Goal: Entertainment & Leisure: Consume media (video, audio)

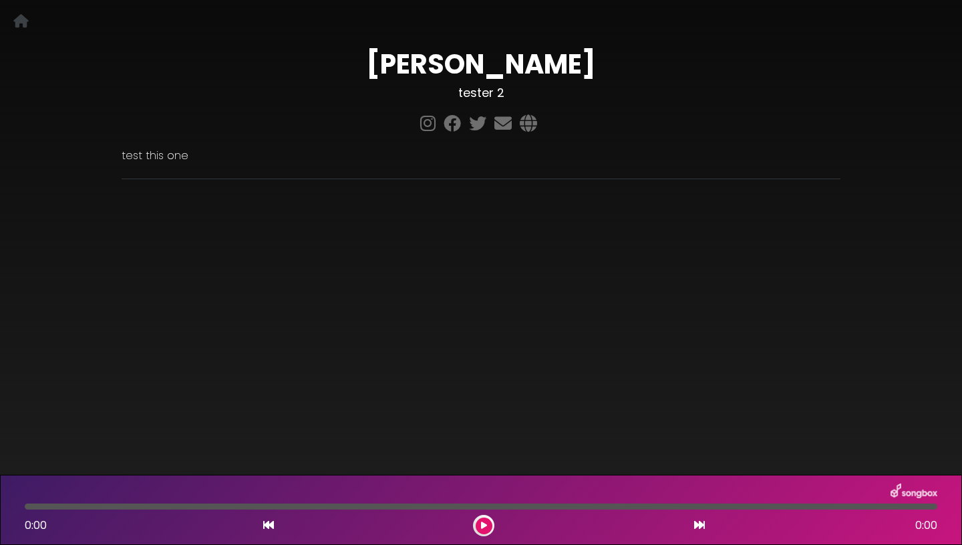
click at [487, 524] on button at bounding box center [484, 525] width 17 height 17
click at [527, 124] on icon at bounding box center [528, 122] width 23 height 17
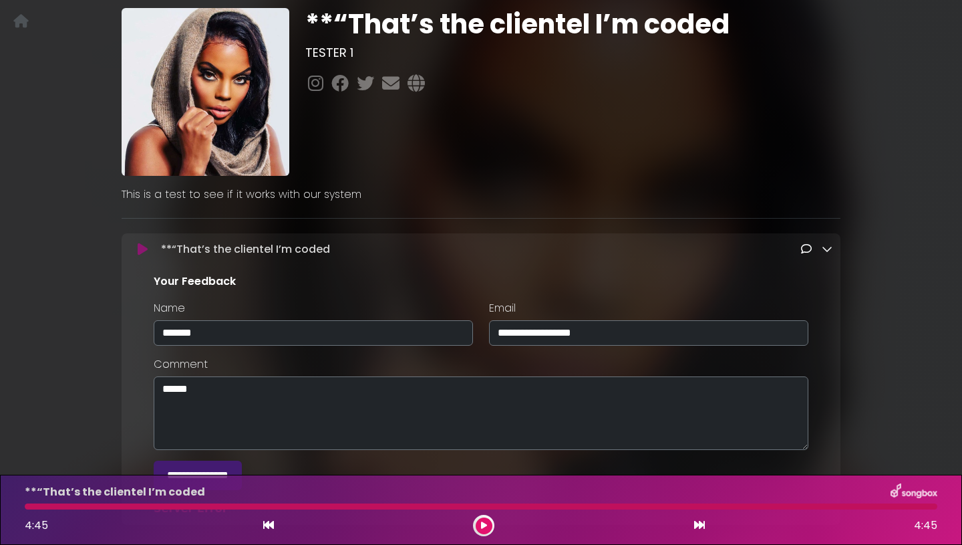
scroll to position [84, 0]
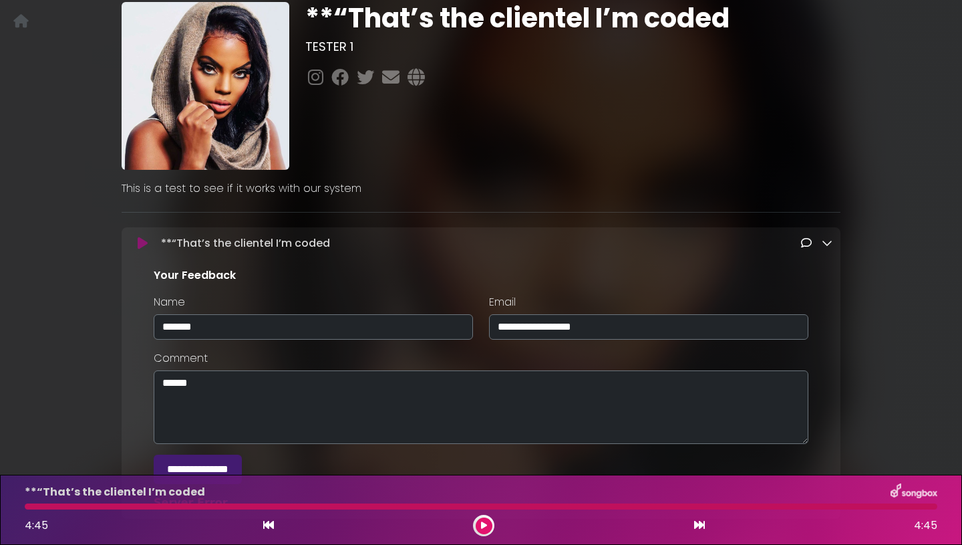
click at [478, 523] on button at bounding box center [484, 525] width 17 height 17
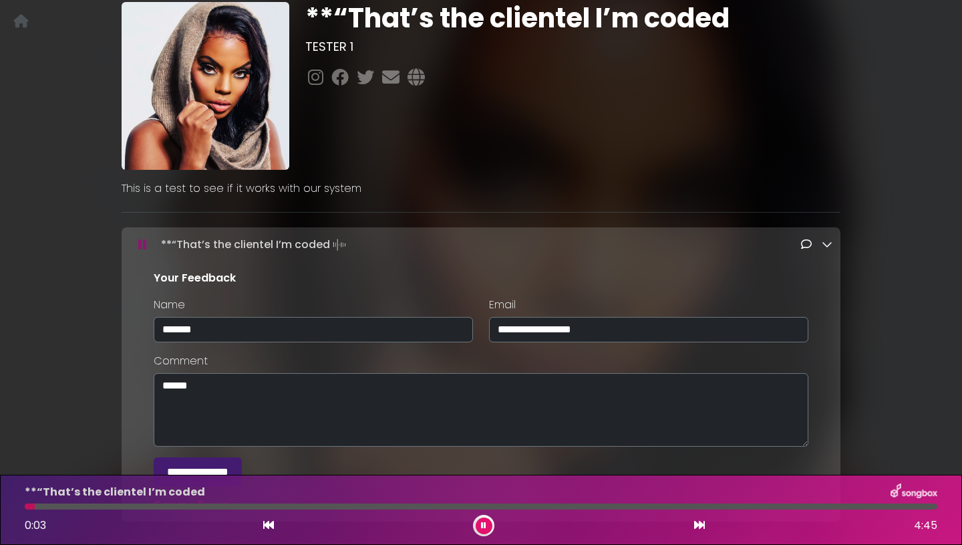
click at [827, 245] on icon at bounding box center [827, 244] width 11 height 11
click at [825, 241] on icon at bounding box center [827, 244] width 11 height 11
click at [806, 241] on icon at bounding box center [806, 244] width 11 height 11
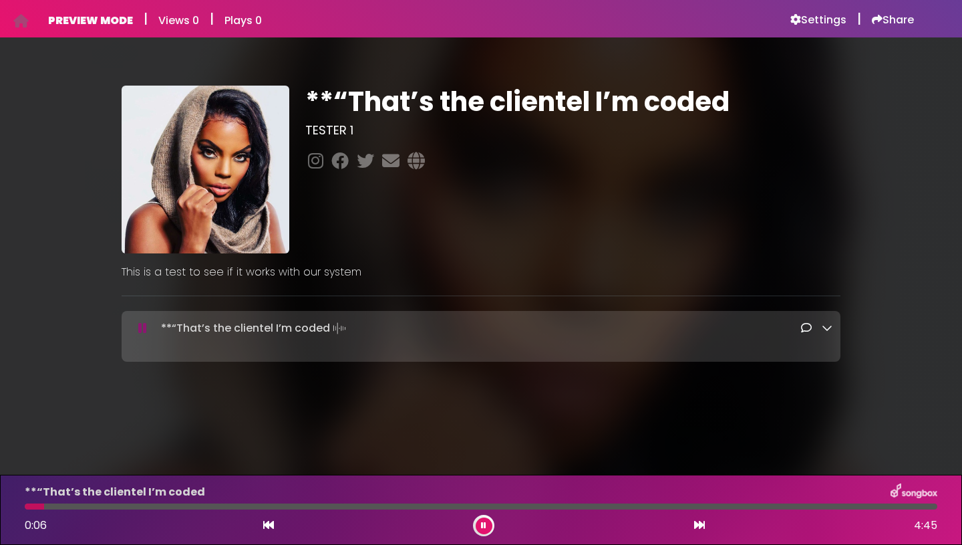
scroll to position [0, 0]
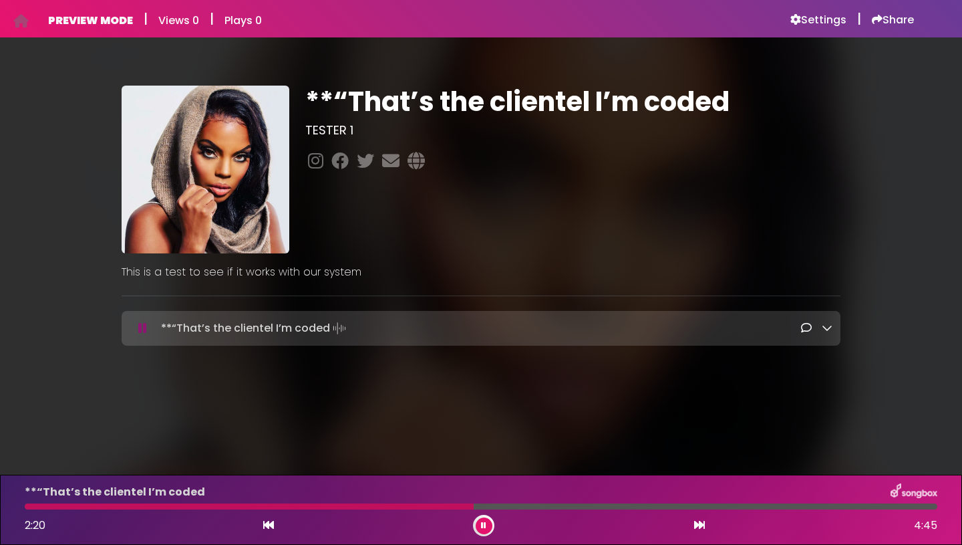
click at [485, 521] on icon at bounding box center [483, 525] width 5 height 8
